Goal: Navigation & Orientation: Understand site structure

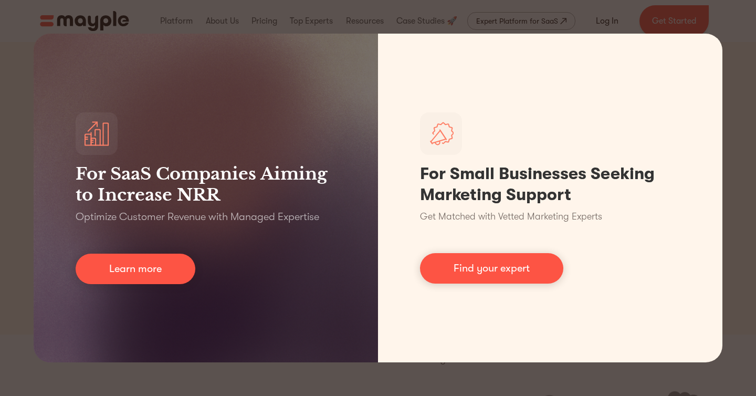
click at [662, 376] on div "For SaaS Companies Aiming to Increase NRR Optimize Customer Revenue with Manage…" at bounding box center [378, 198] width 756 height 396
click at [629, 373] on div "For SaaS Companies Aiming to Increase NRR Optimize Customer Revenue with Manage…" at bounding box center [378, 198] width 756 height 396
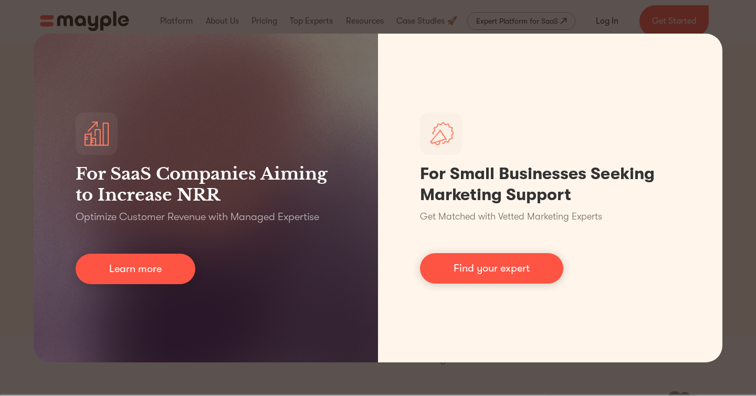
drag, startPoint x: 301, startPoint y: 24, endPoint x: 222, endPoint y: 13, distance: 80.1
click at [301, 24] on div "For SaaS Companies Aiming to Increase NRR Optimize Customer Revenue with Manage…" at bounding box center [378, 198] width 756 height 396
drag, startPoint x: 97, startPoint y: 9, endPoint x: 18, endPoint y: 13, distance: 78.9
click at [91, 11] on div "For SaaS Companies Aiming to Increase NRR Optimize Customer Revenue with Manage…" at bounding box center [378, 198] width 756 height 396
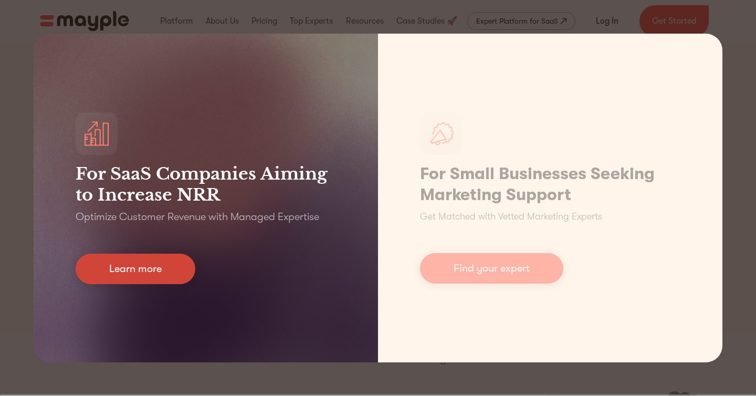
click at [158, 274] on link "Learn more" at bounding box center [136, 269] width 120 height 30
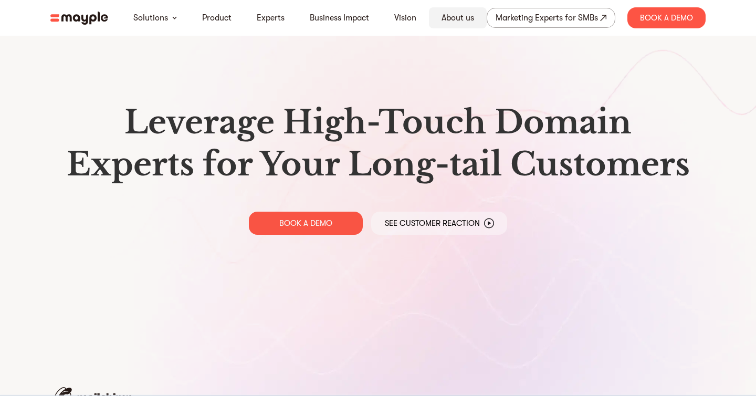
click at [460, 19] on link "About us" at bounding box center [458, 18] width 33 height 13
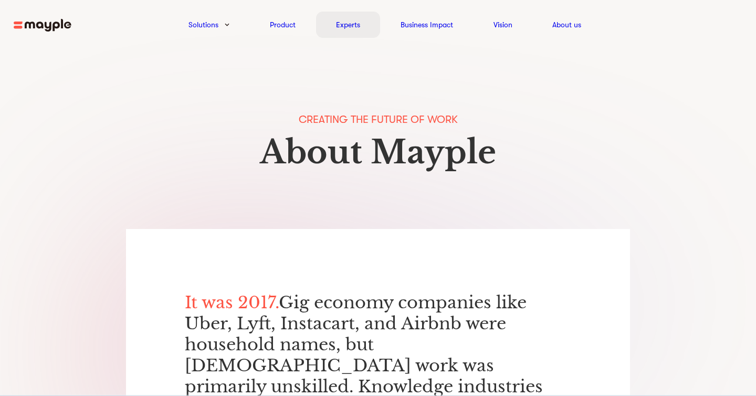
click at [362, 29] on div "Experts" at bounding box center [348, 25] width 65 height 26
